Goal: Information Seeking & Learning: Learn about a topic

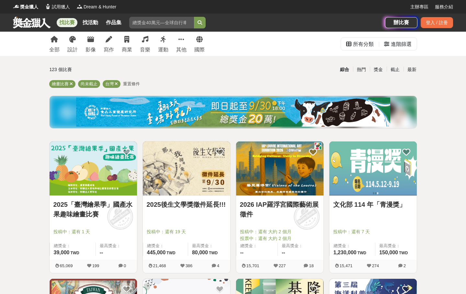
click at [71, 40] on icon at bounding box center [72, 39] width 6 height 6
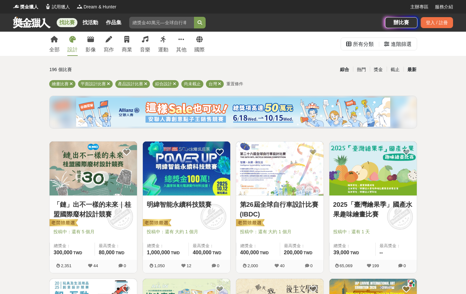
click at [411, 70] on div "最新" at bounding box center [411, 69] width 17 height 11
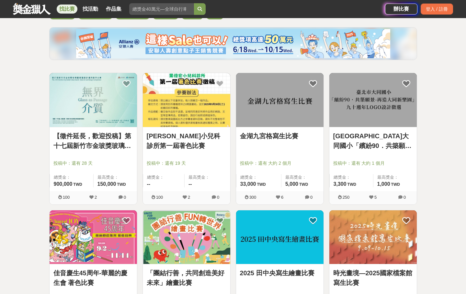
scroll to position [32, 0]
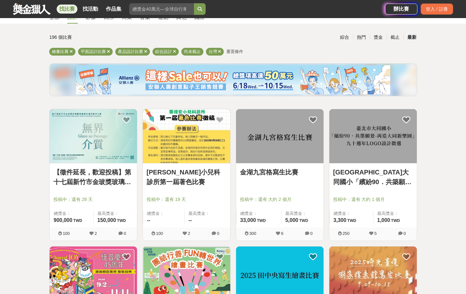
click at [193, 127] on img at bounding box center [186, 136] width 87 height 54
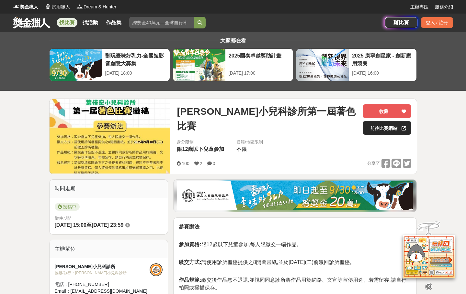
click at [383, 129] on link "前往比賽網站" at bounding box center [386, 128] width 49 height 14
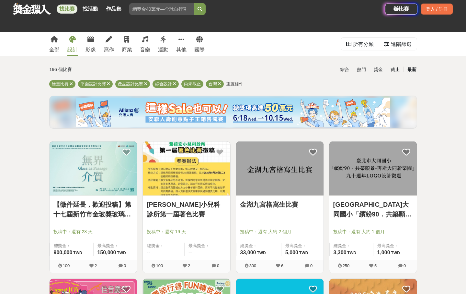
scroll to position [32, 0]
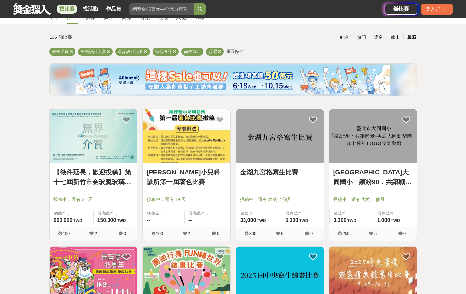
click at [83, 152] on img at bounding box center [93, 136] width 87 height 54
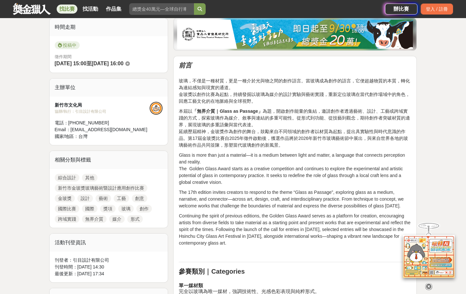
scroll to position [32, 0]
